Goal: Task Accomplishment & Management: Use online tool/utility

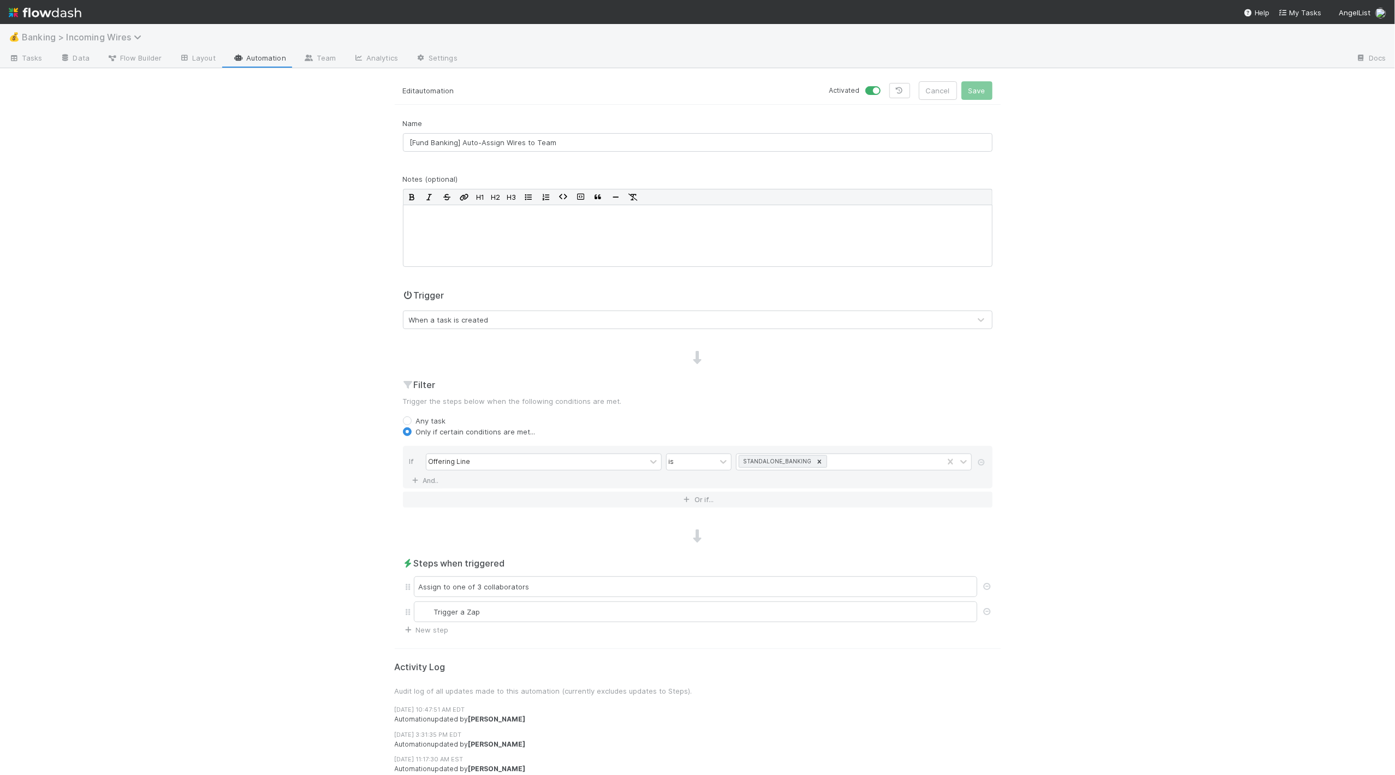
click at [94, 36] on span "Banking > Incoming Wires" at bounding box center [84, 37] width 125 height 11
type input "customer"
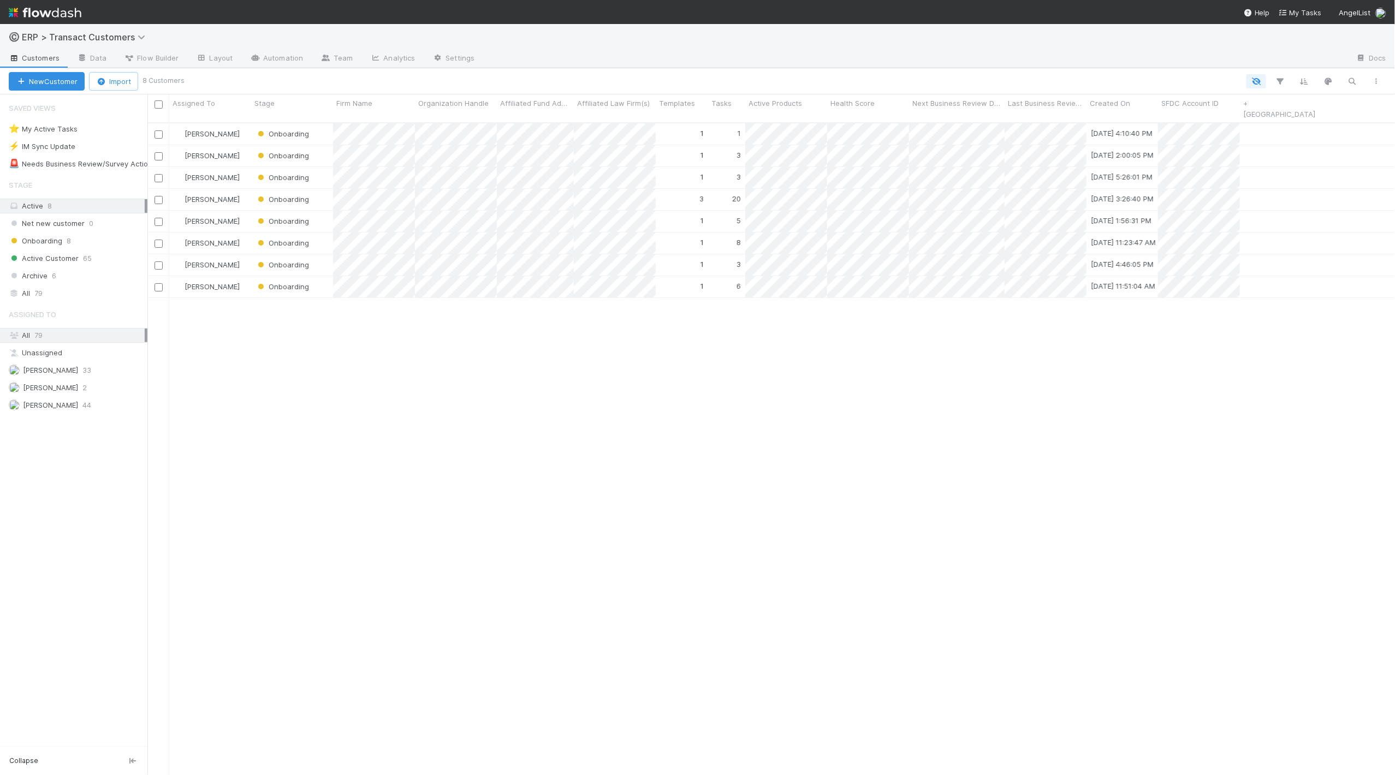
scroll to position [662, 1247]
click at [571, 303] on div at bounding box center [697, 387] width 1395 height 775
click at [527, 217] on div at bounding box center [697, 387] width 1395 height 775
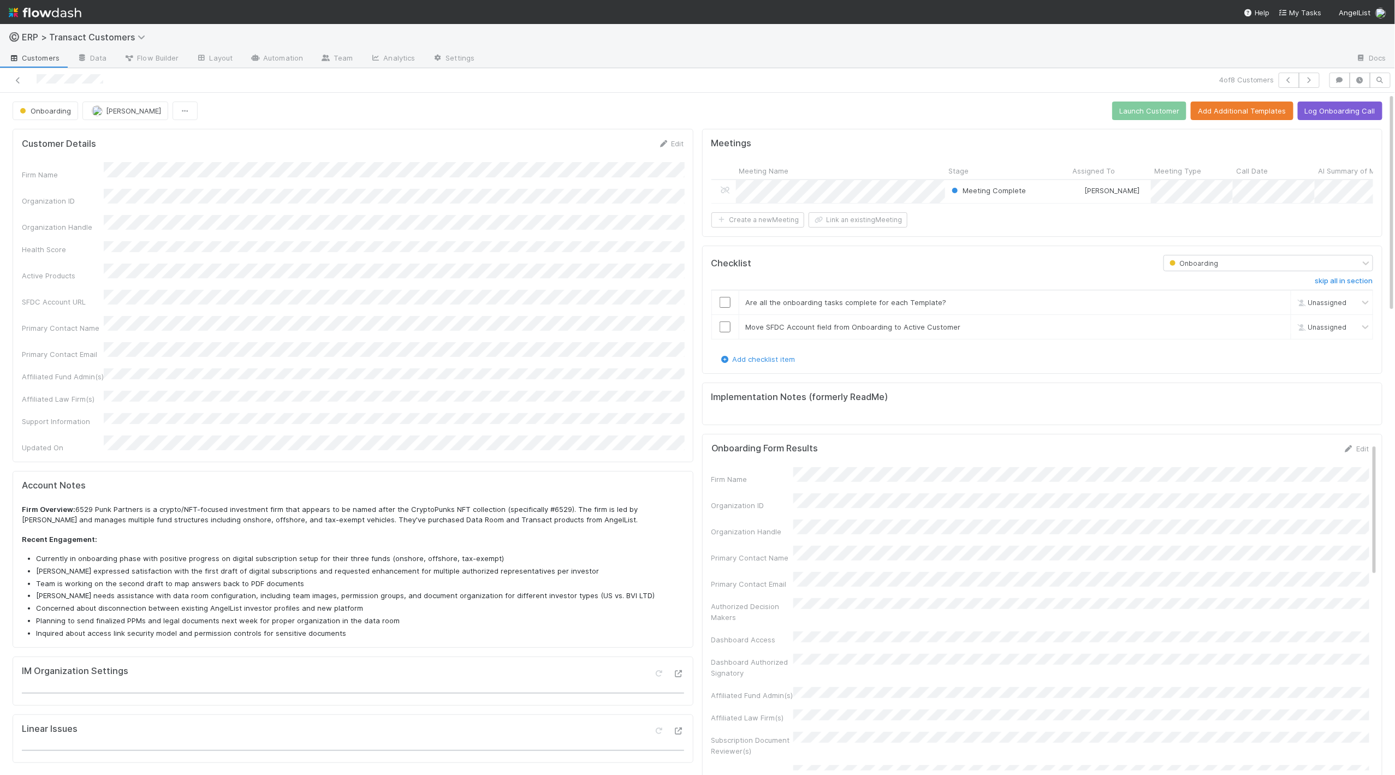
scroll to position [222, 1351]
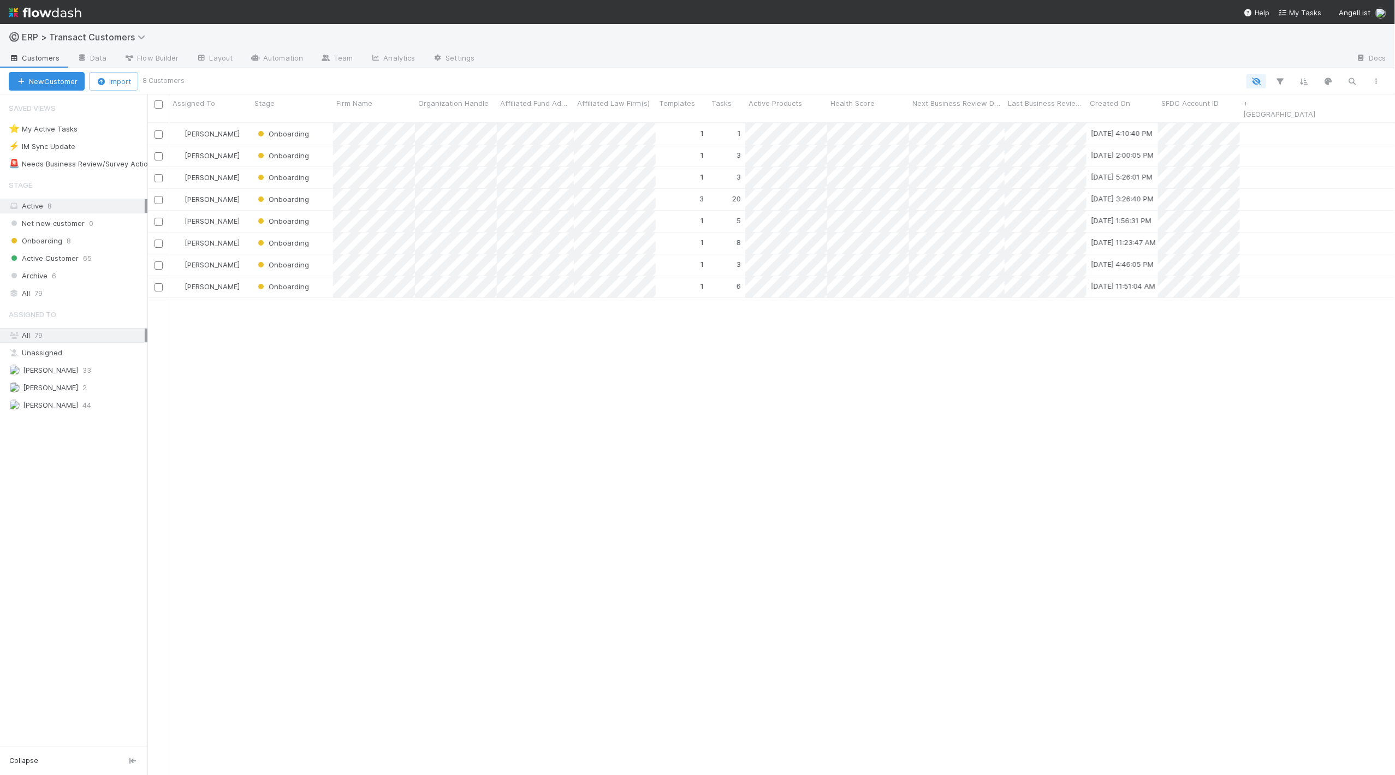
scroll to position [662, 1247]
click at [553, 342] on div at bounding box center [697, 387] width 1395 height 775
click at [552, 360] on div at bounding box center [697, 387] width 1395 height 775
click at [519, 350] on div at bounding box center [697, 387] width 1395 height 775
click at [557, 368] on div at bounding box center [697, 387] width 1395 height 775
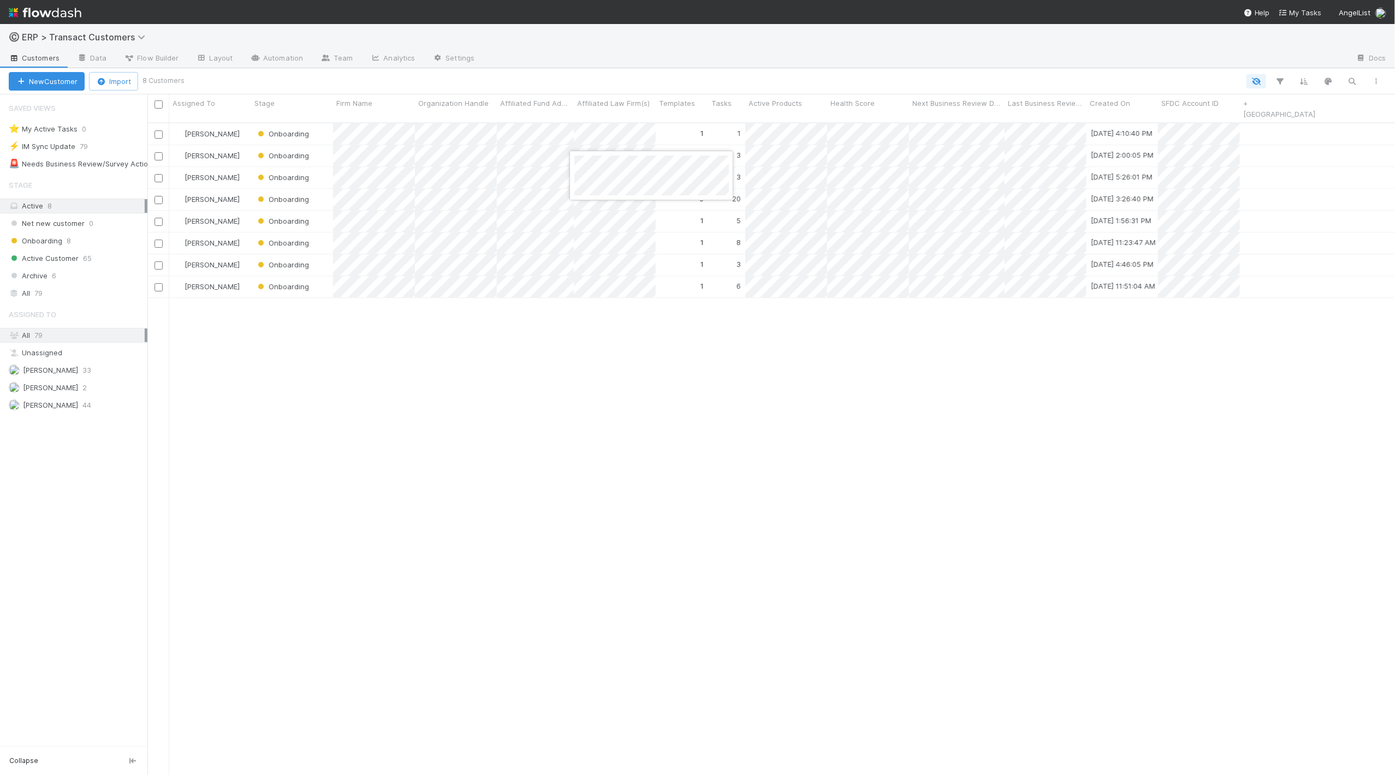
click at [602, 329] on div at bounding box center [697, 387] width 1395 height 775
drag, startPoint x: 359, startPoint y: 395, endPoint x: 319, endPoint y: 376, distance: 44.4
click at [302, 375] on div "[PERSON_NAME] Onboarding 1 1 [DATE] 4:10:40 PM [PERSON_NAME] Onboarding 1 3 [DA…" at bounding box center [771, 454] width 1248 height 662
click at [323, 167] on div "Onboarding" at bounding box center [292, 177] width 82 height 21
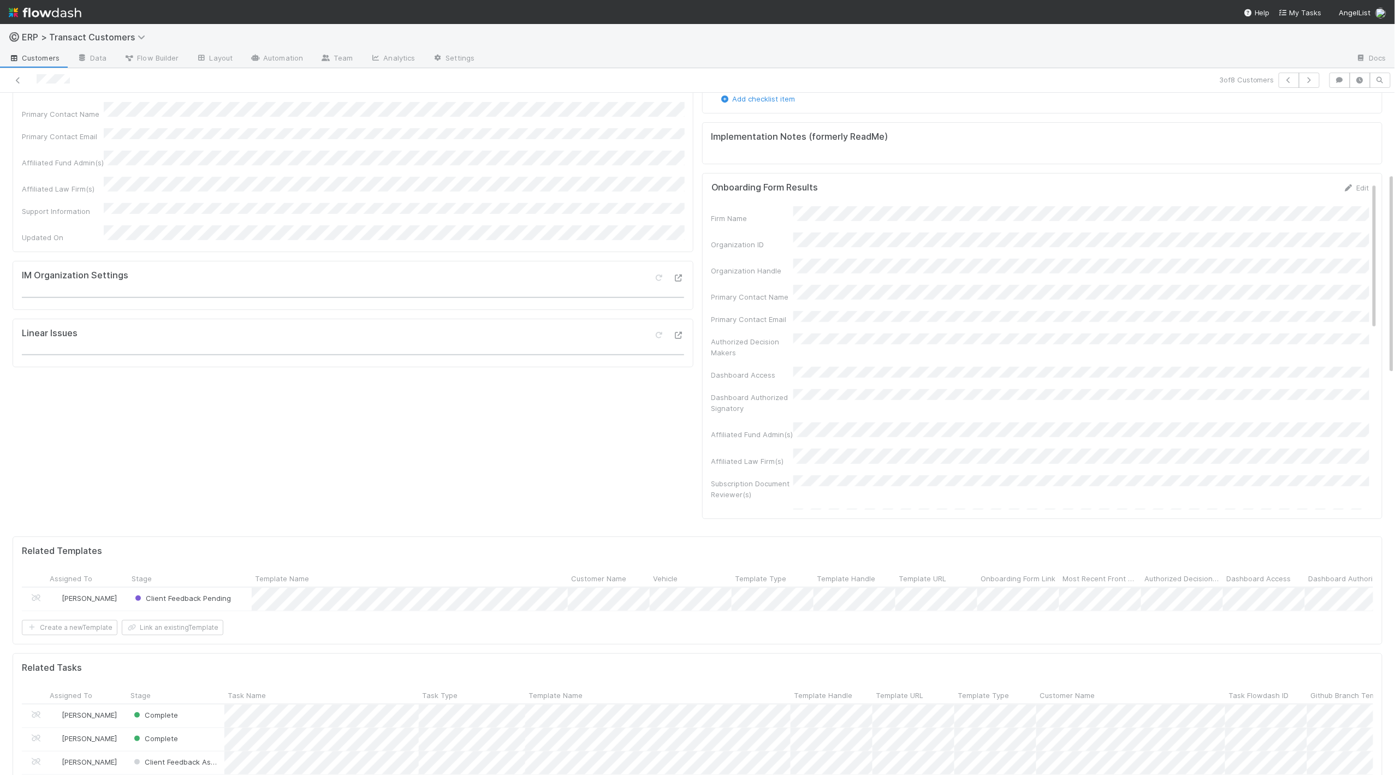
scroll to position [273, 0]
